Goal: Task Accomplishment & Management: Use online tool/utility

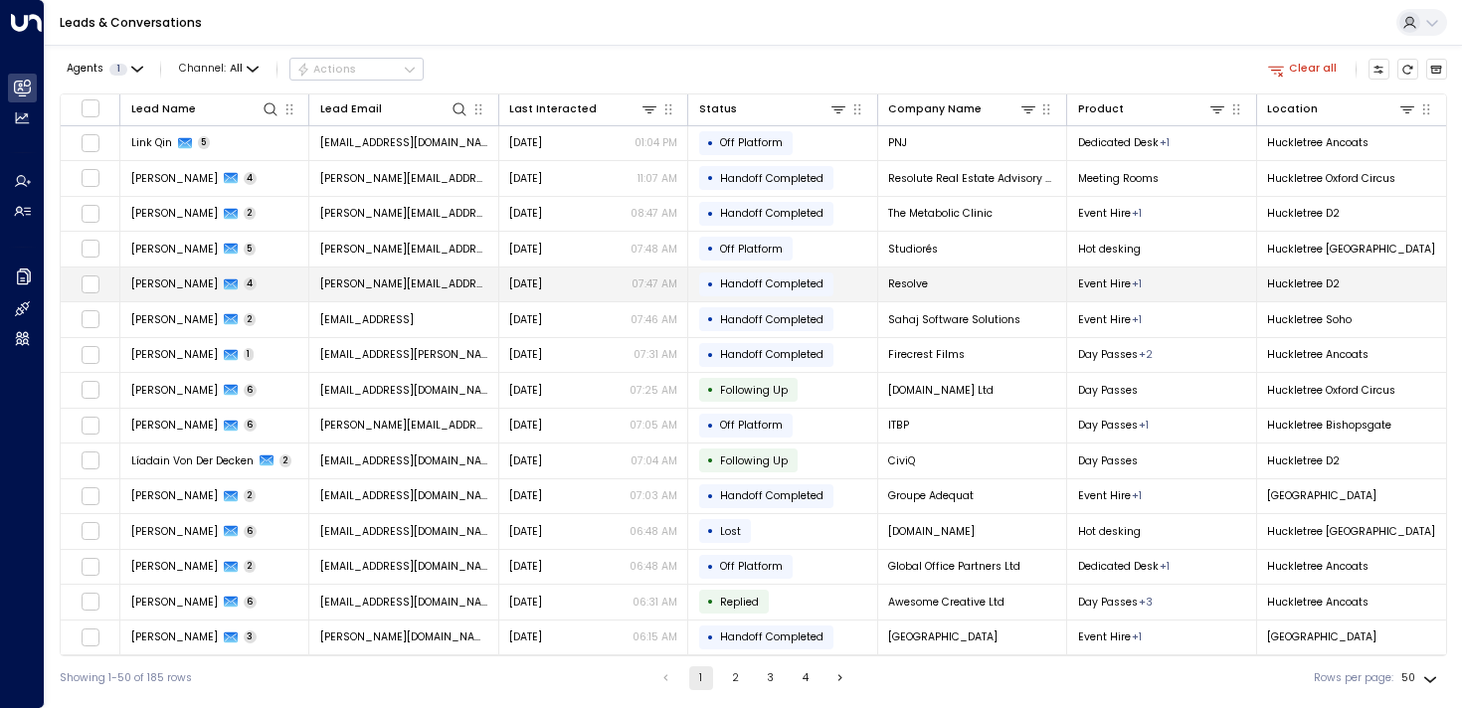
scroll to position [0, 5]
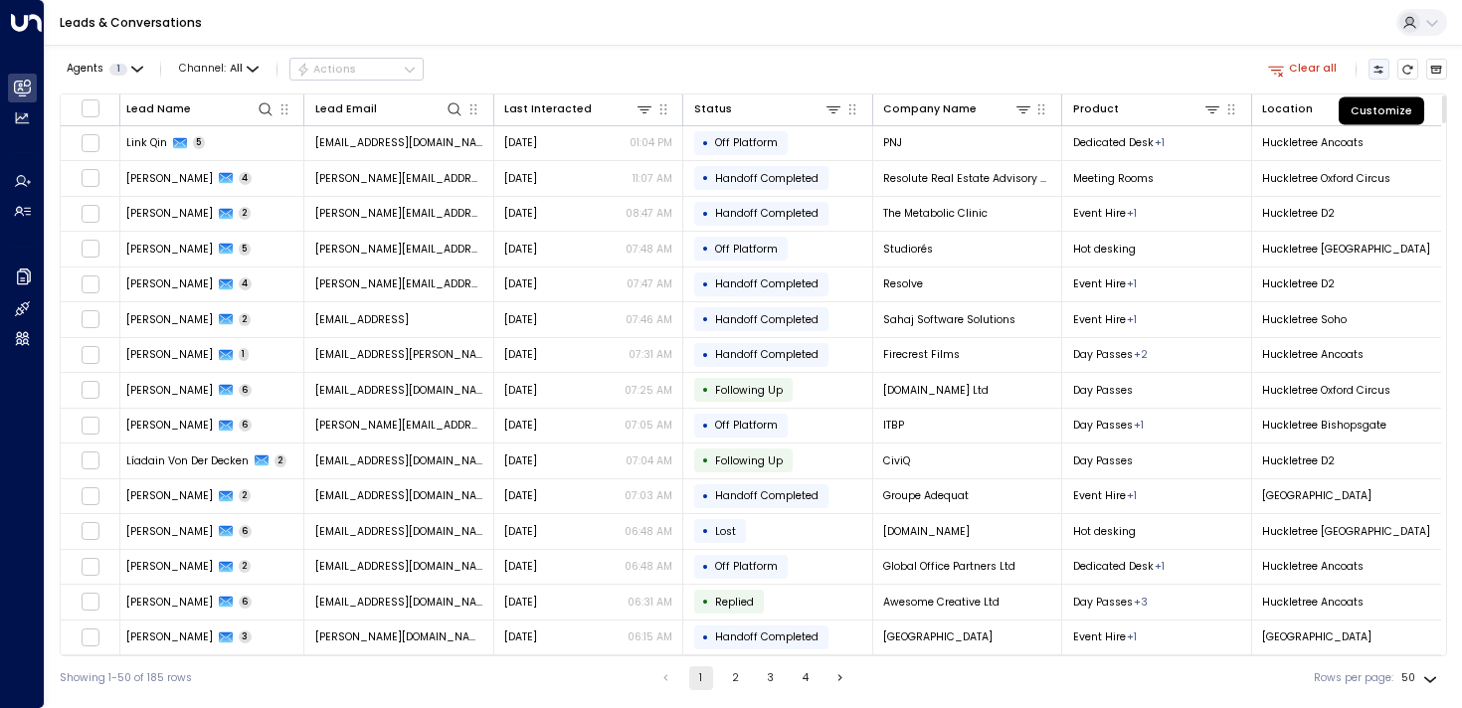
click at [1380, 69] on icon "Customize" at bounding box center [1378, 70] width 12 height 12
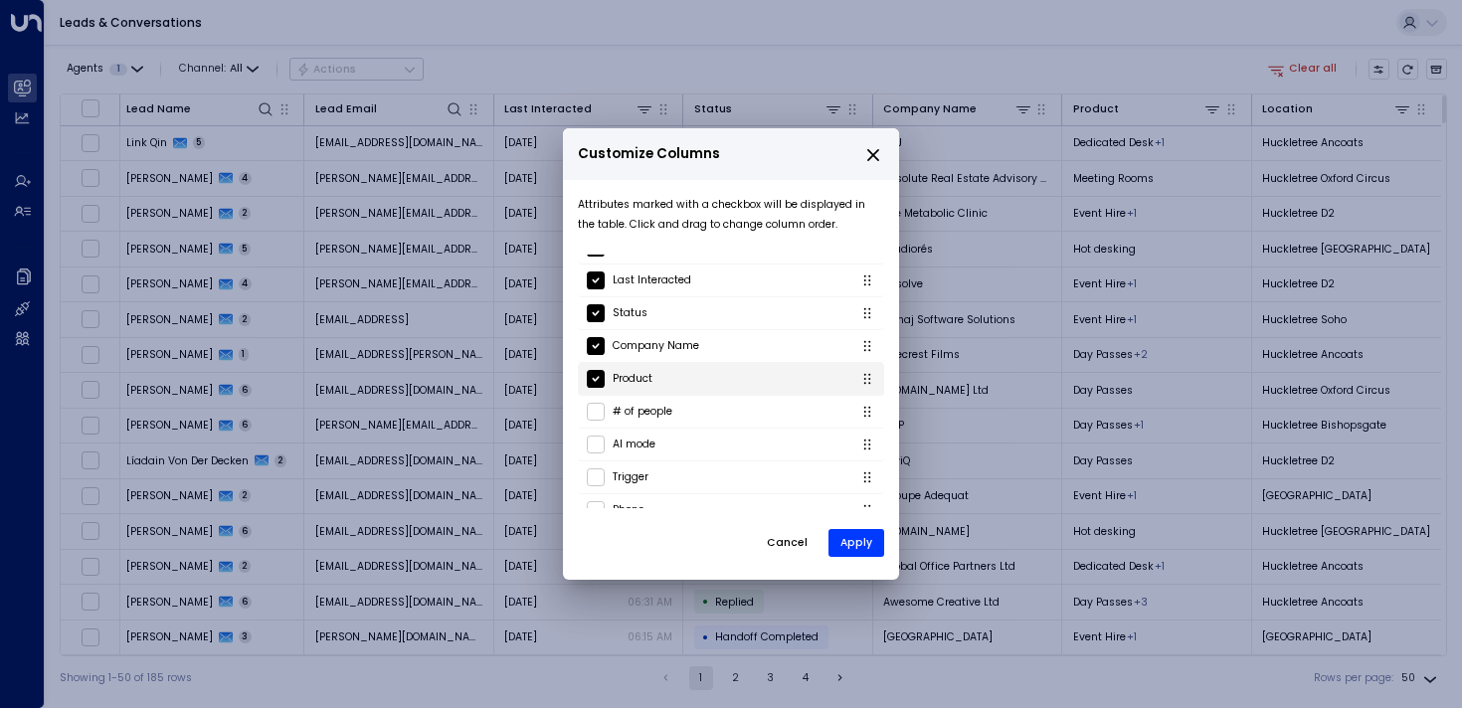
scroll to position [67, 0]
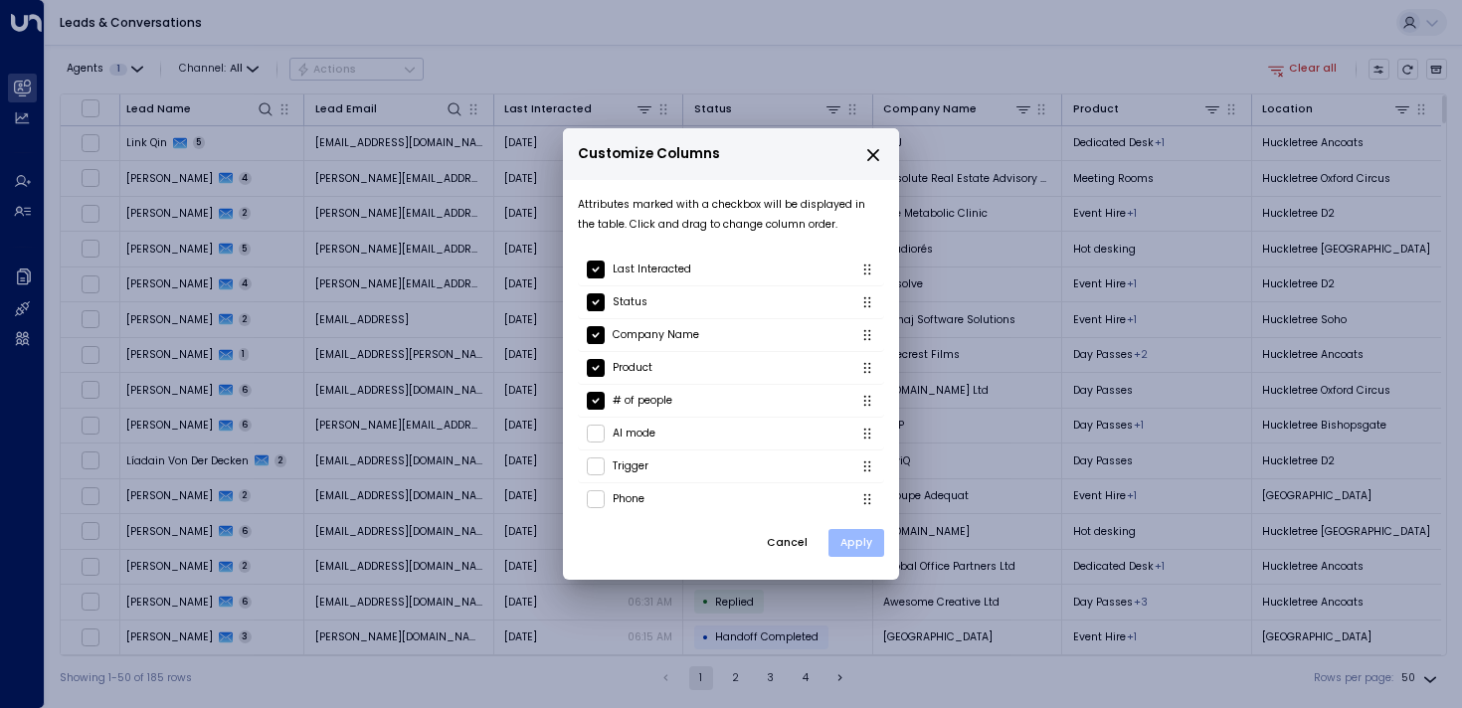
click at [857, 541] on button "Apply" at bounding box center [856, 543] width 56 height 28
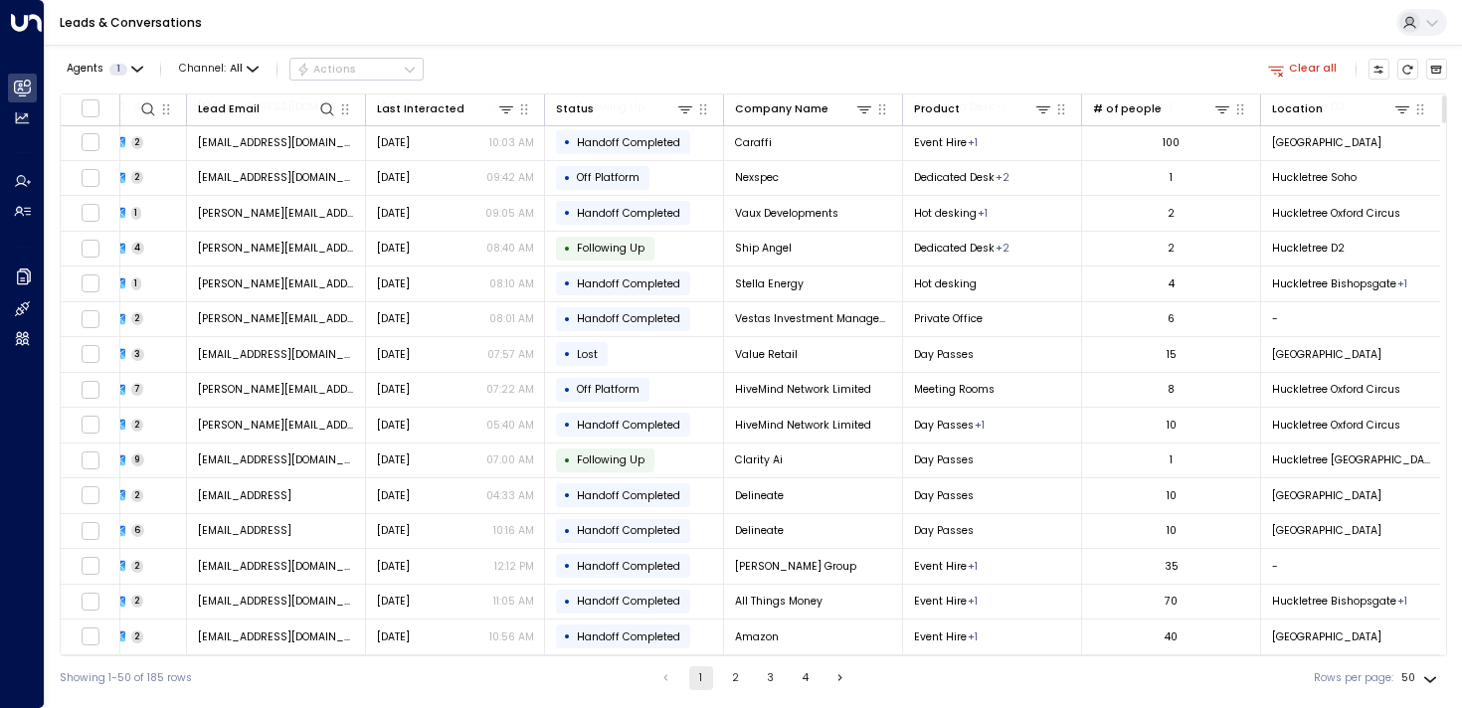
scroll to position [0, 116]
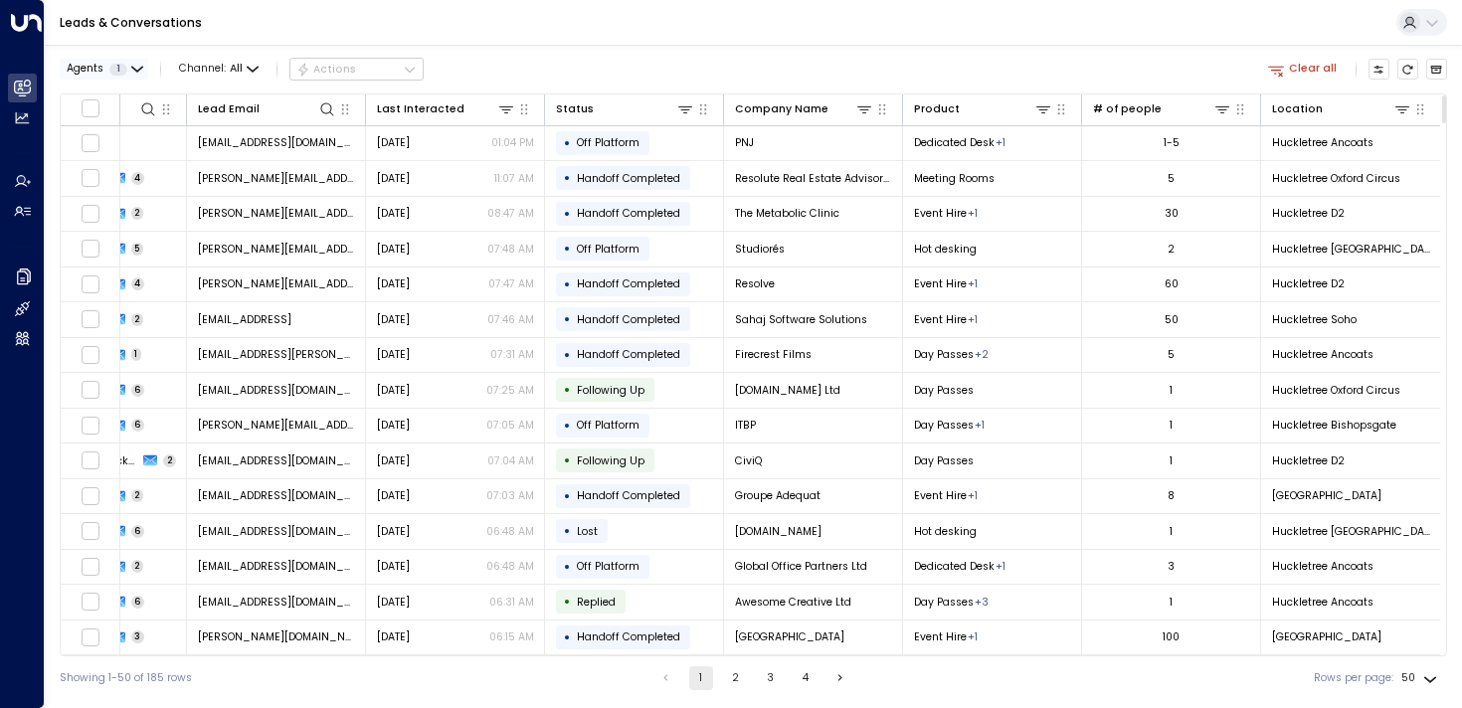
click at [93, 70] on span "Agents" at bounding box center [85, 69] width 37 height 11
click at [244, 164] on button "Apply" at bounding box center [257, 159] width 44 height 21
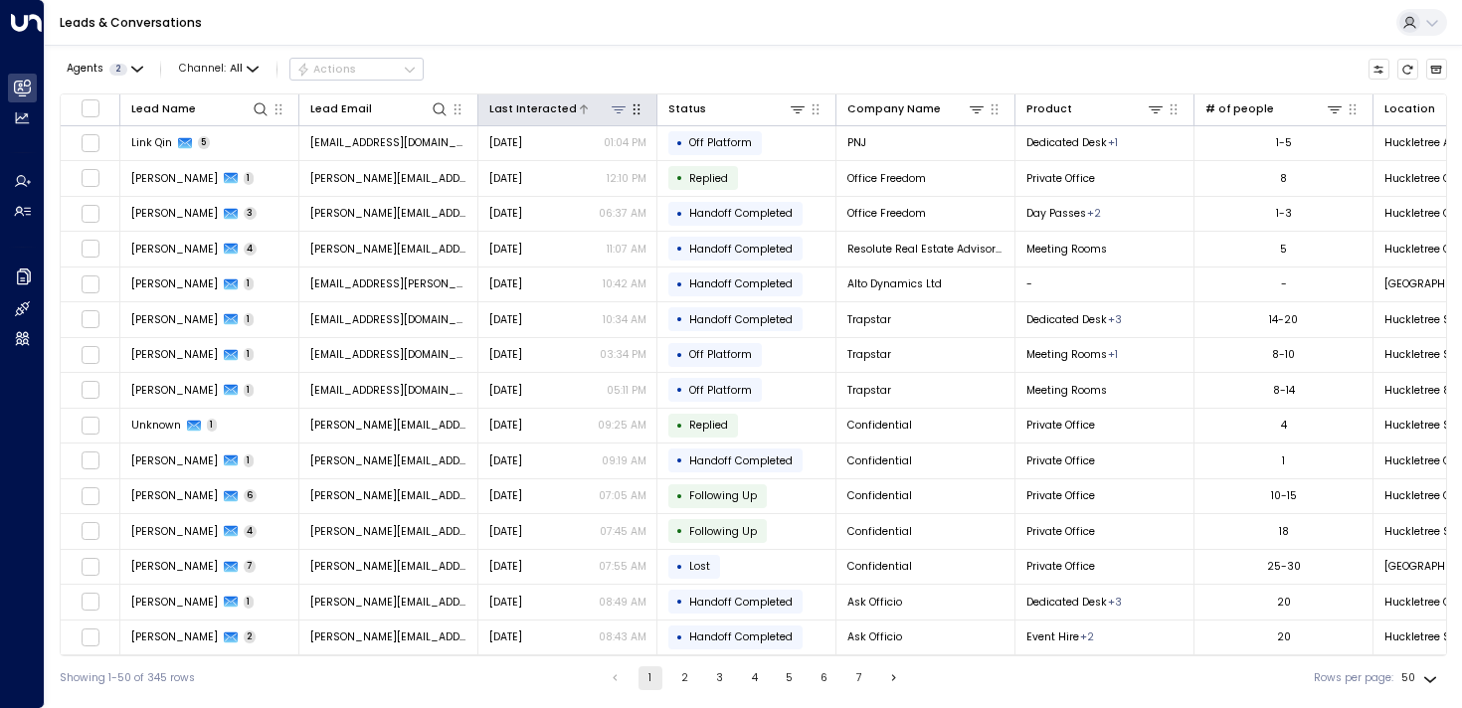
click at [614, 112] on icon at bounding box center [619, 109] width 16 height 16
click at [545, 167] on span "Select Date" at bounding box center [551, 172] width 59 height 12
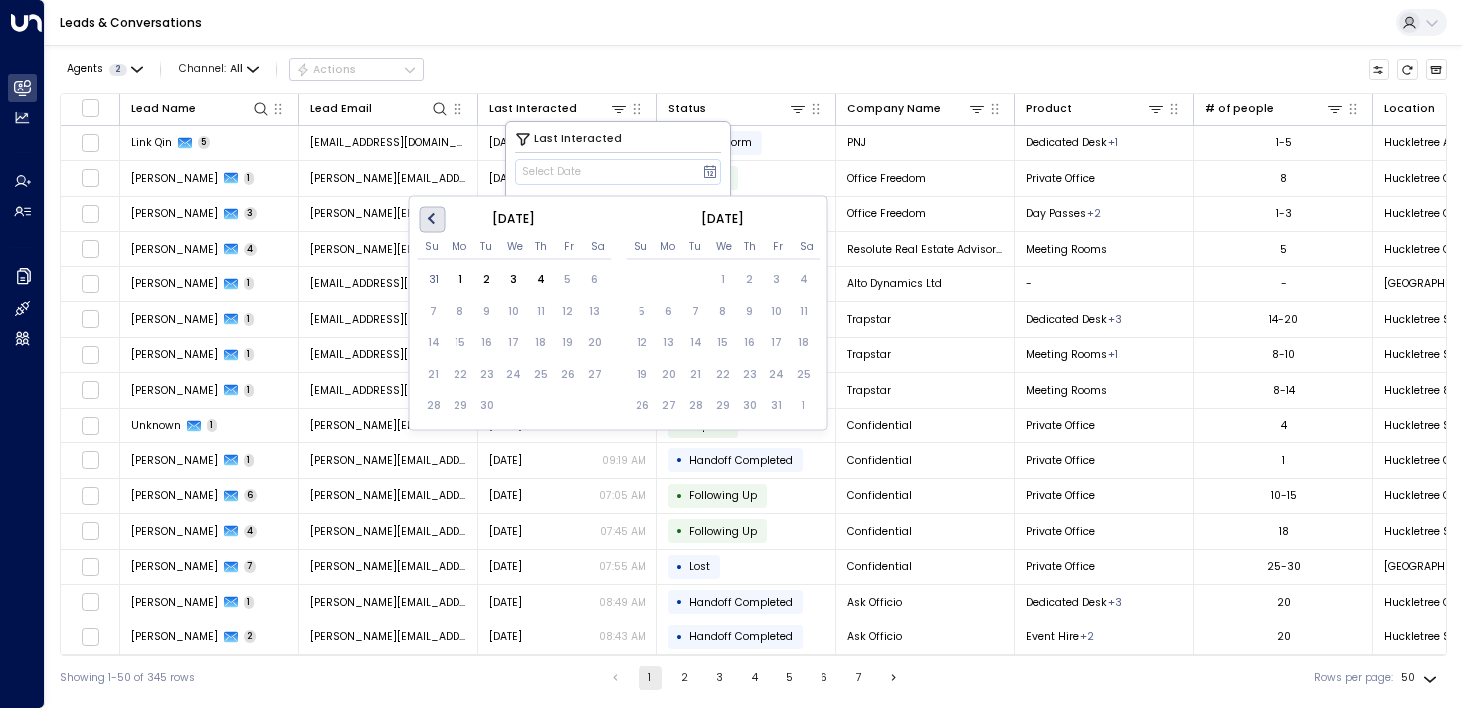
click at [434, 220] on span "Previous Month" at bounding box center [434, 219] width 0 height 23
click at [570, 277] on div "1" at bounding box center [567, 280] width 27 height 27
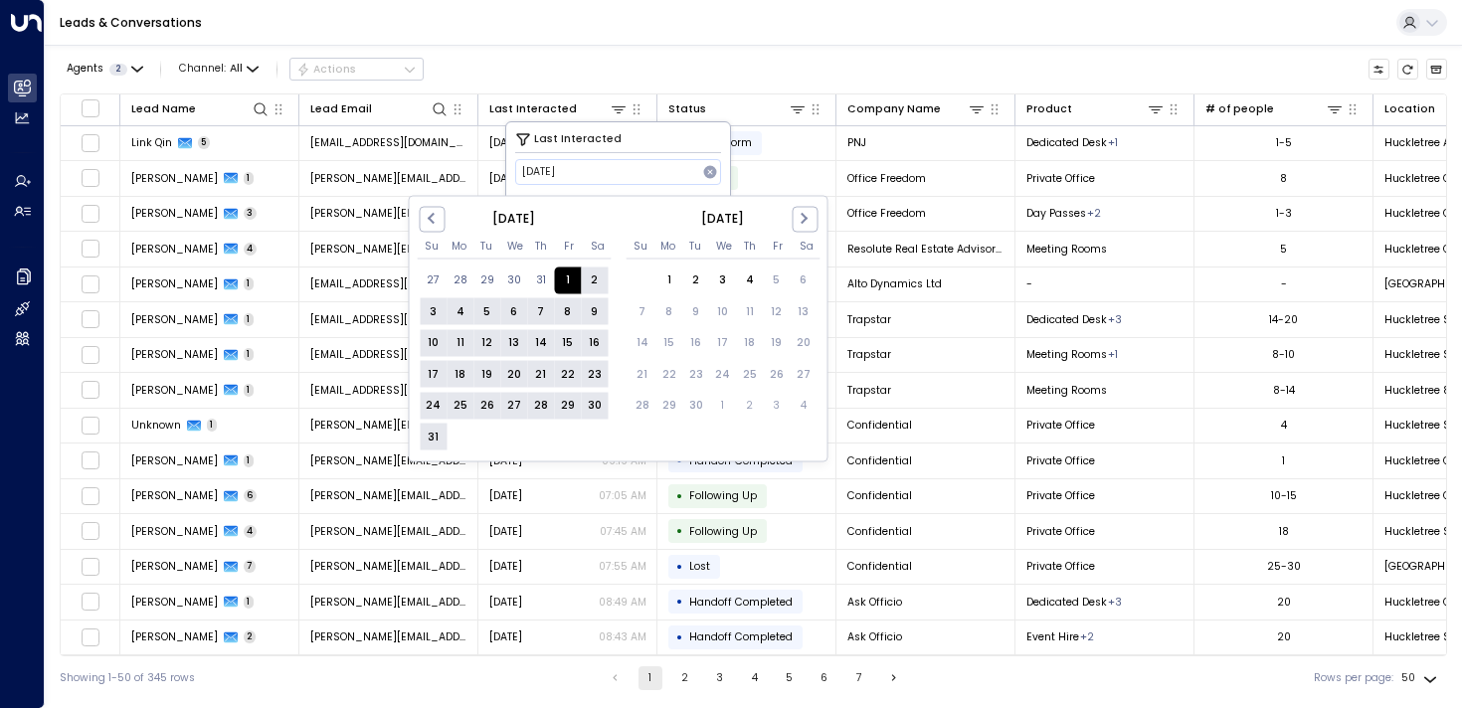
click at [440, 436] on div "31" at bounding box center [433, 437] width 27 height 27
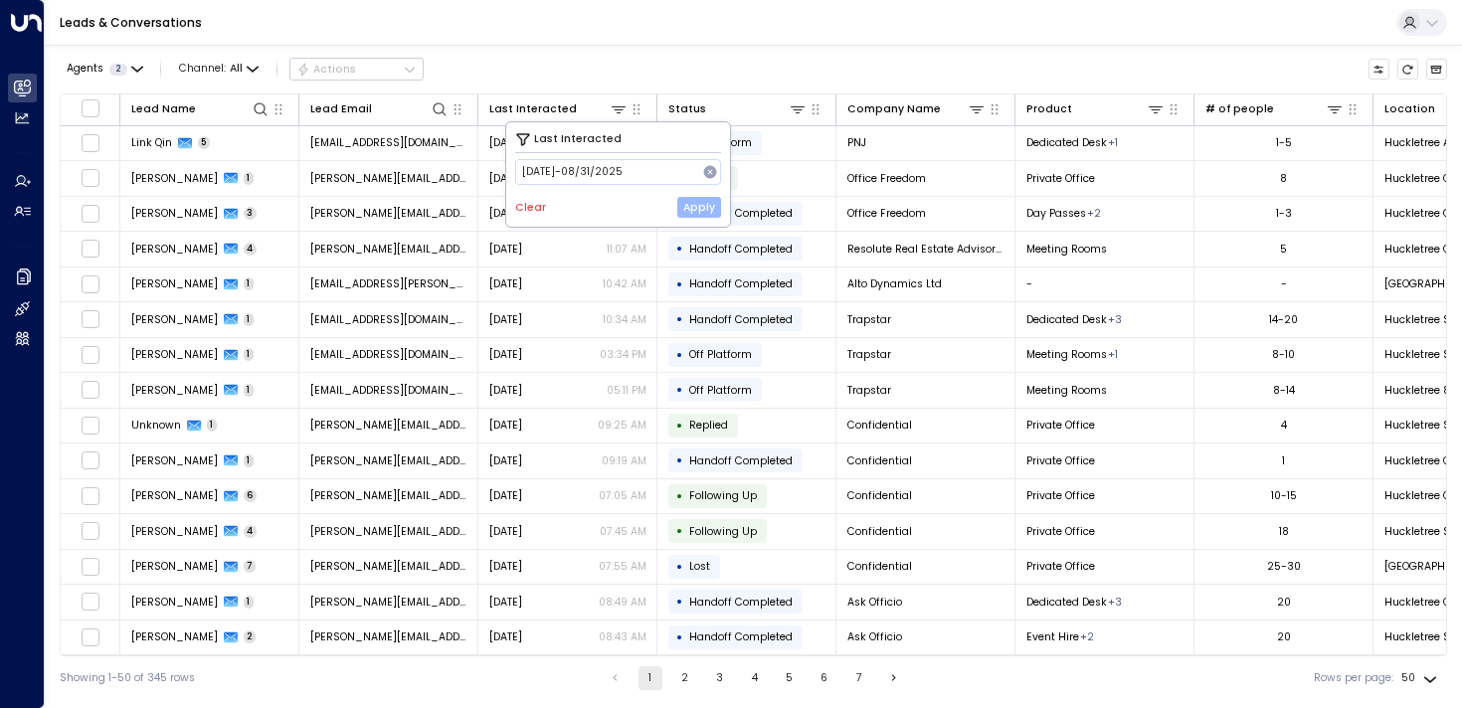
click at [703, 211] on button "Apply" at bounding box center [699, 207] width 44 height 21
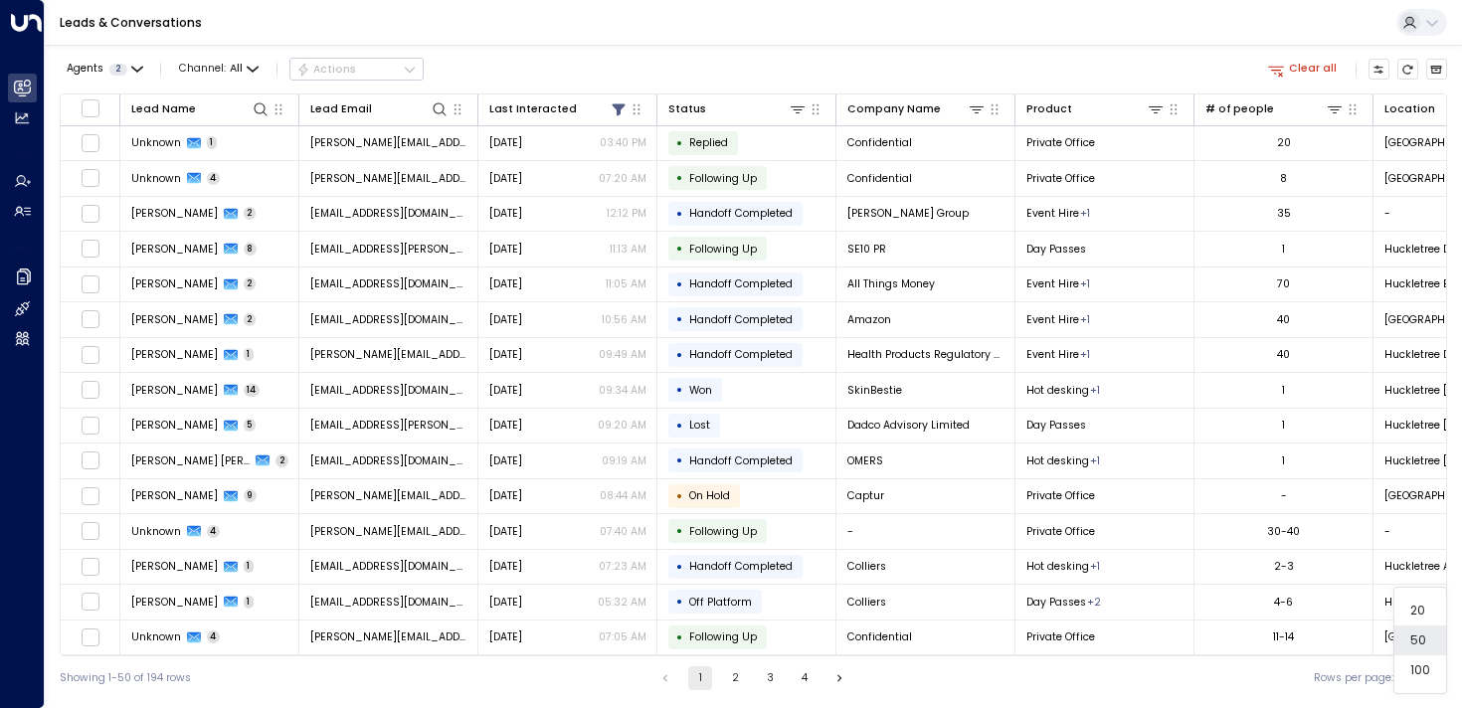
click at [1428, 683] on body "Overview Leads & Conversations Leads & Conversations Analytics Analytics Agents…" at bounding box center [731, 350] width 1462 height 700
click at [1412, 663] on li "100" at bounding box center [1420, 670] width 52 height 30
type input "***"
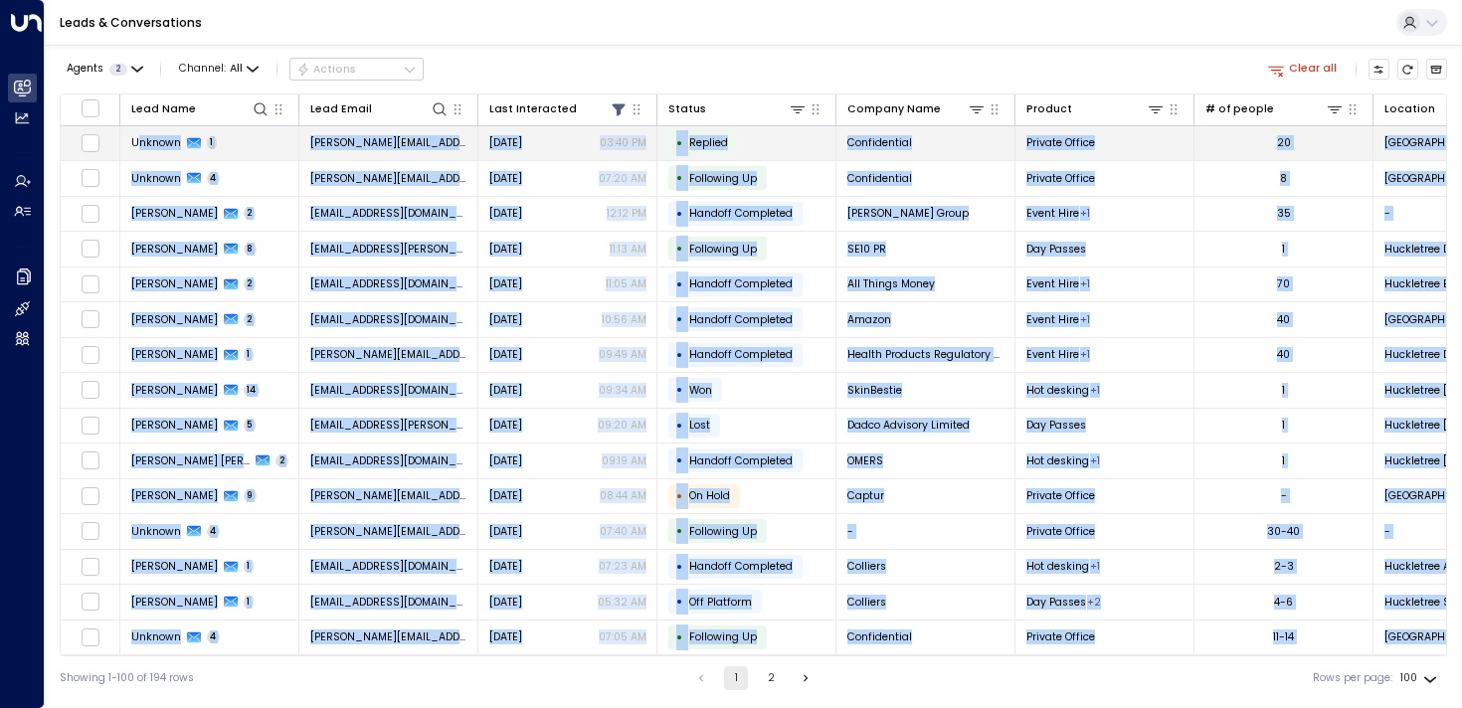
drag, startPoint x: 1415, startPoint y: 629, endPoint x: 134, endPoint y: 142, distance: 1370.1
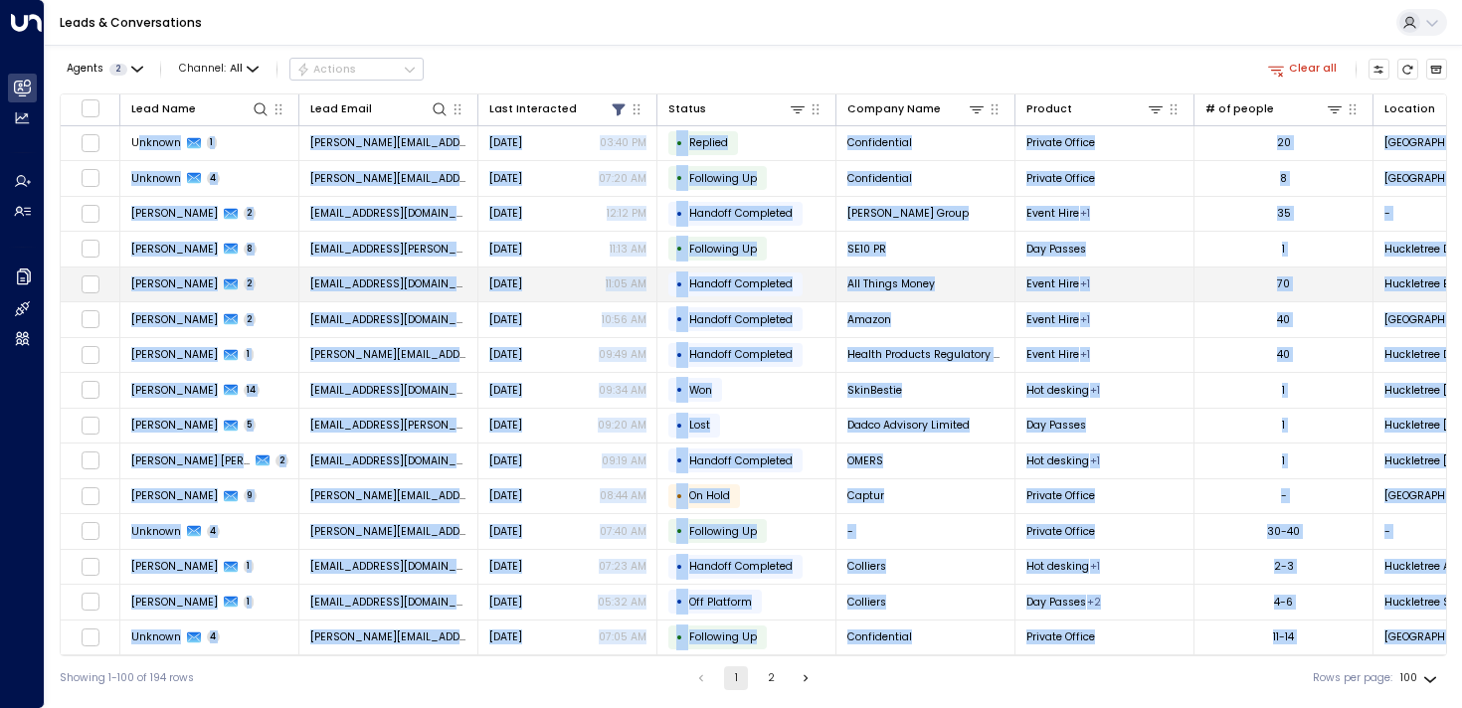
copy tbody "loremi 6 dol.sit@ametconsectetu.adi Eli 49, 7070 17:08 SE • Doeiusm Temporincid…"
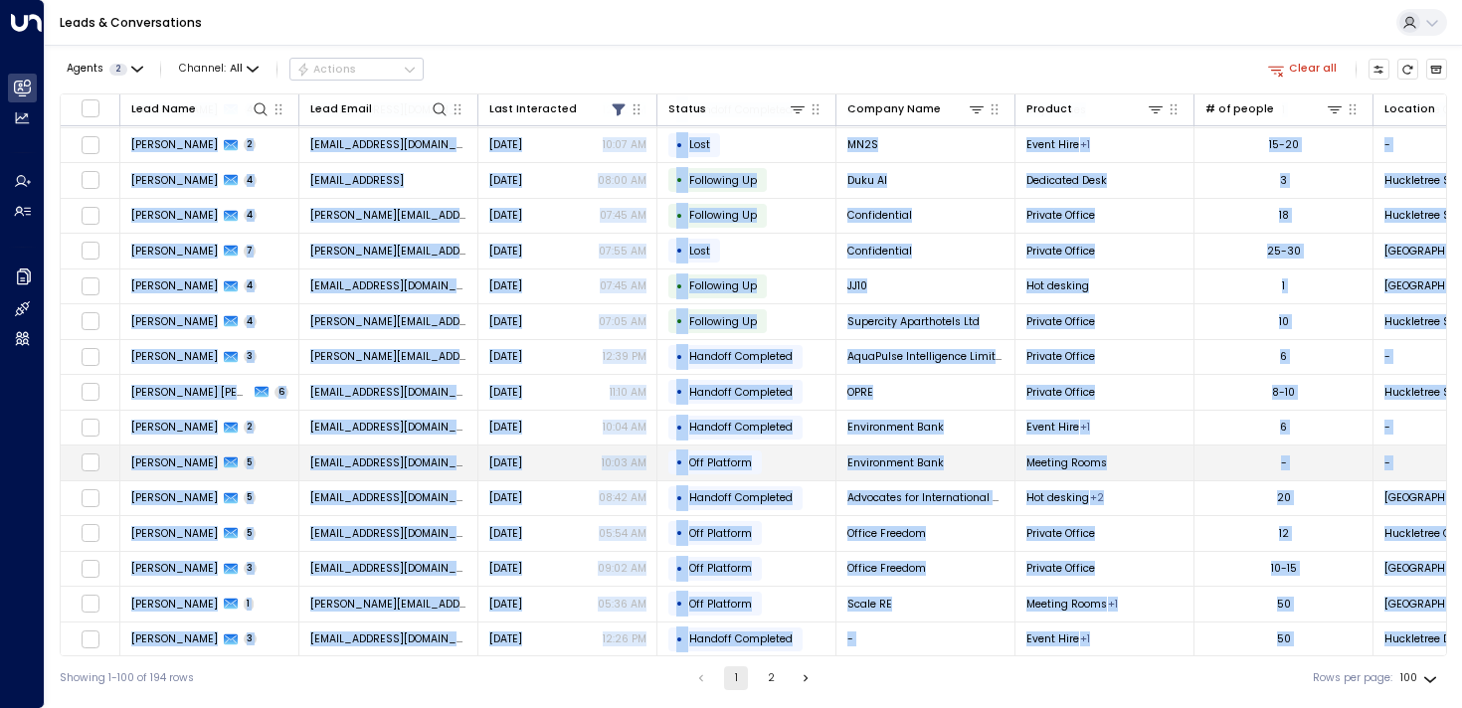
scroll to position [3005, 0]
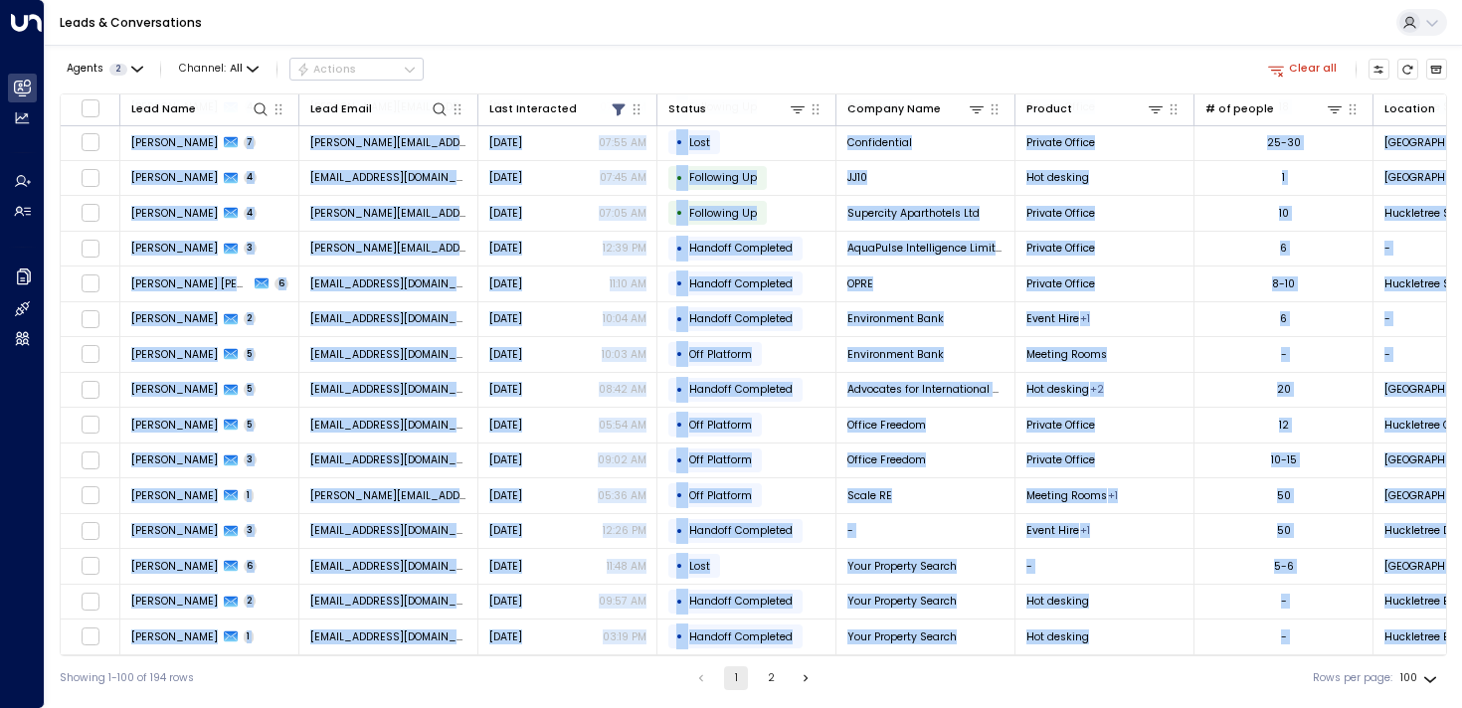
click at [768, 678] on button "2" at bounding box center [771, 678] width 24 height 24
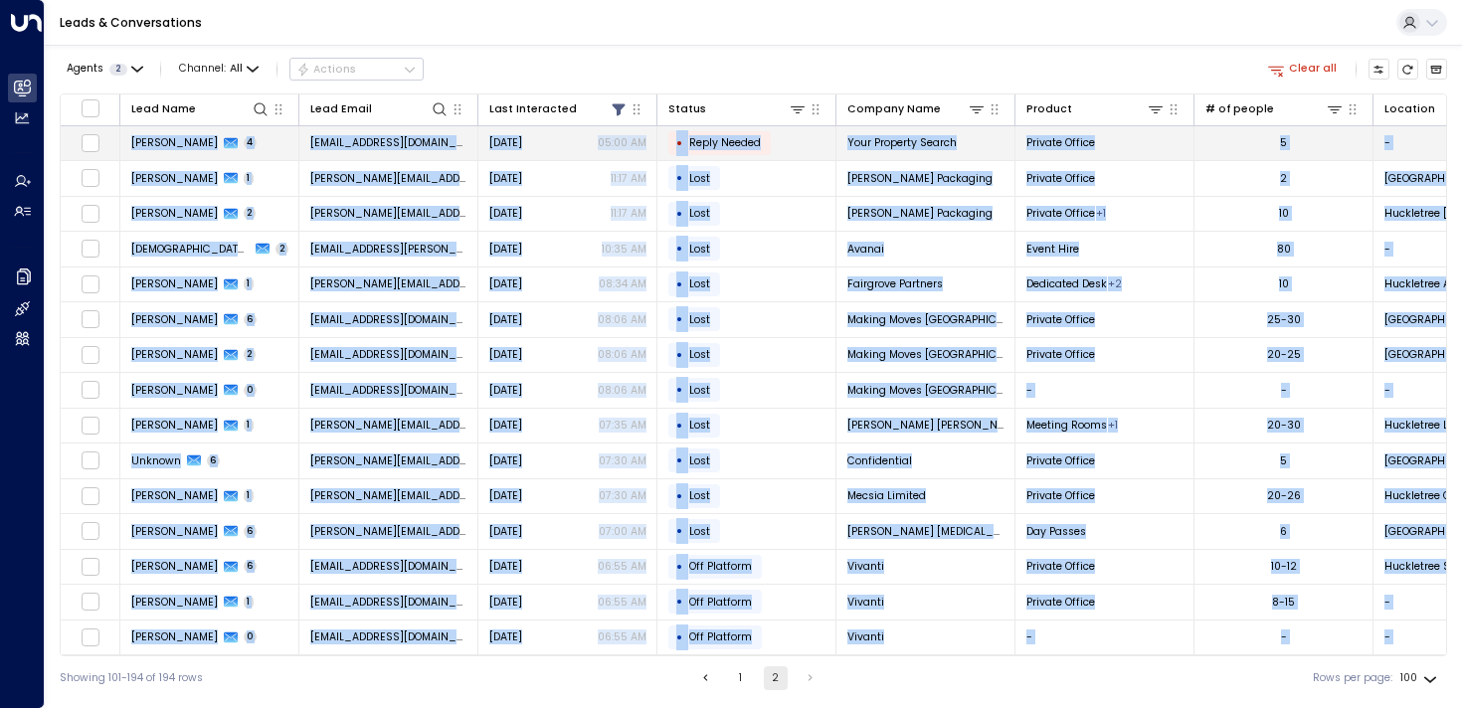
drag, startPoint x: 1411, startPoint y: 638, endPoint x: 131, endPoint y: 142, distance: 1372.7
copy tbody "Lorem Ipsum 9 dolo@sitametconsectetur.ad.el Sed 18, 1305 06:49 DO • Eiusm Tempo…"
